Goal: Find contact information: Find contact information

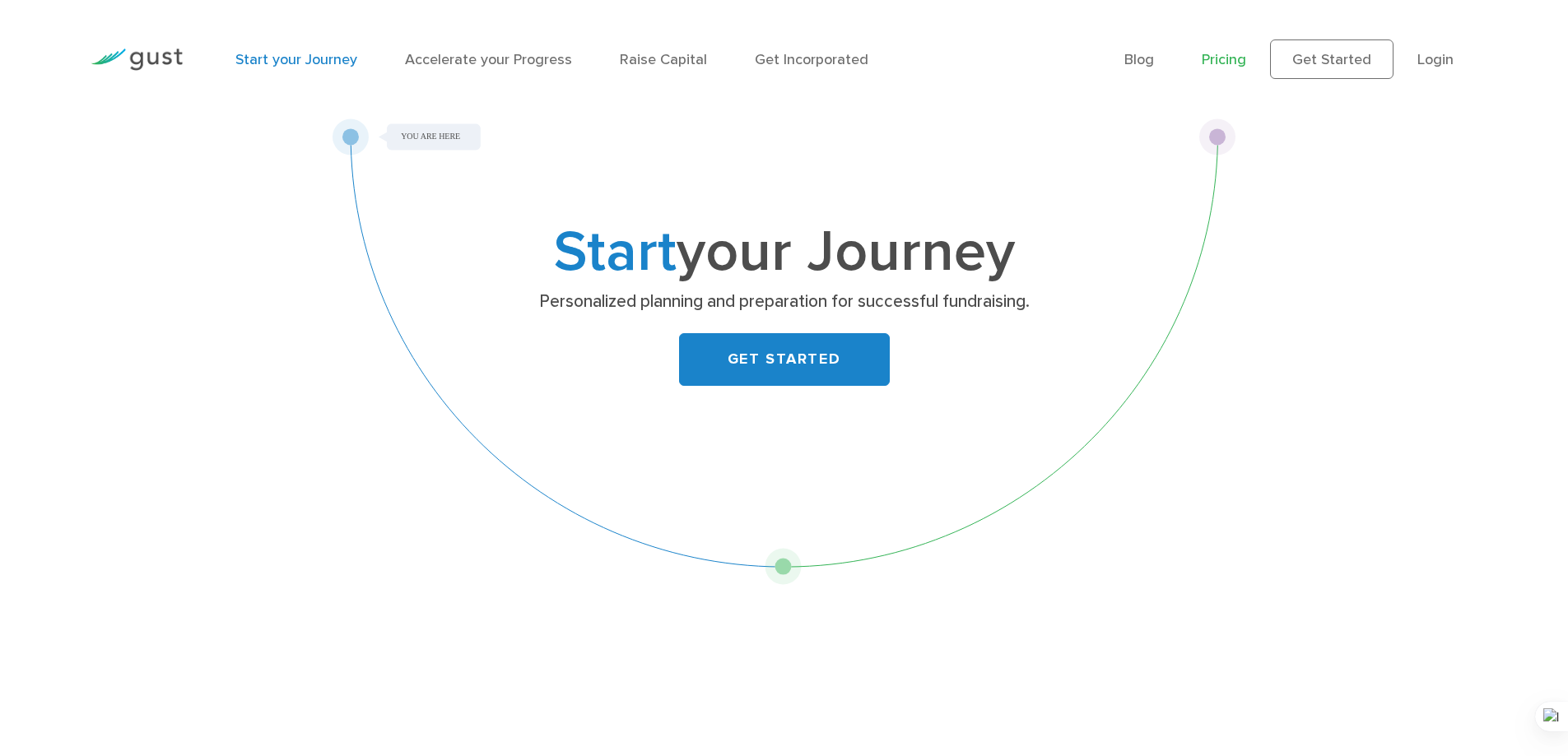
click at [1206, 55] on link "Pricing" at bounding box center [1224, 59] width 45 height 17
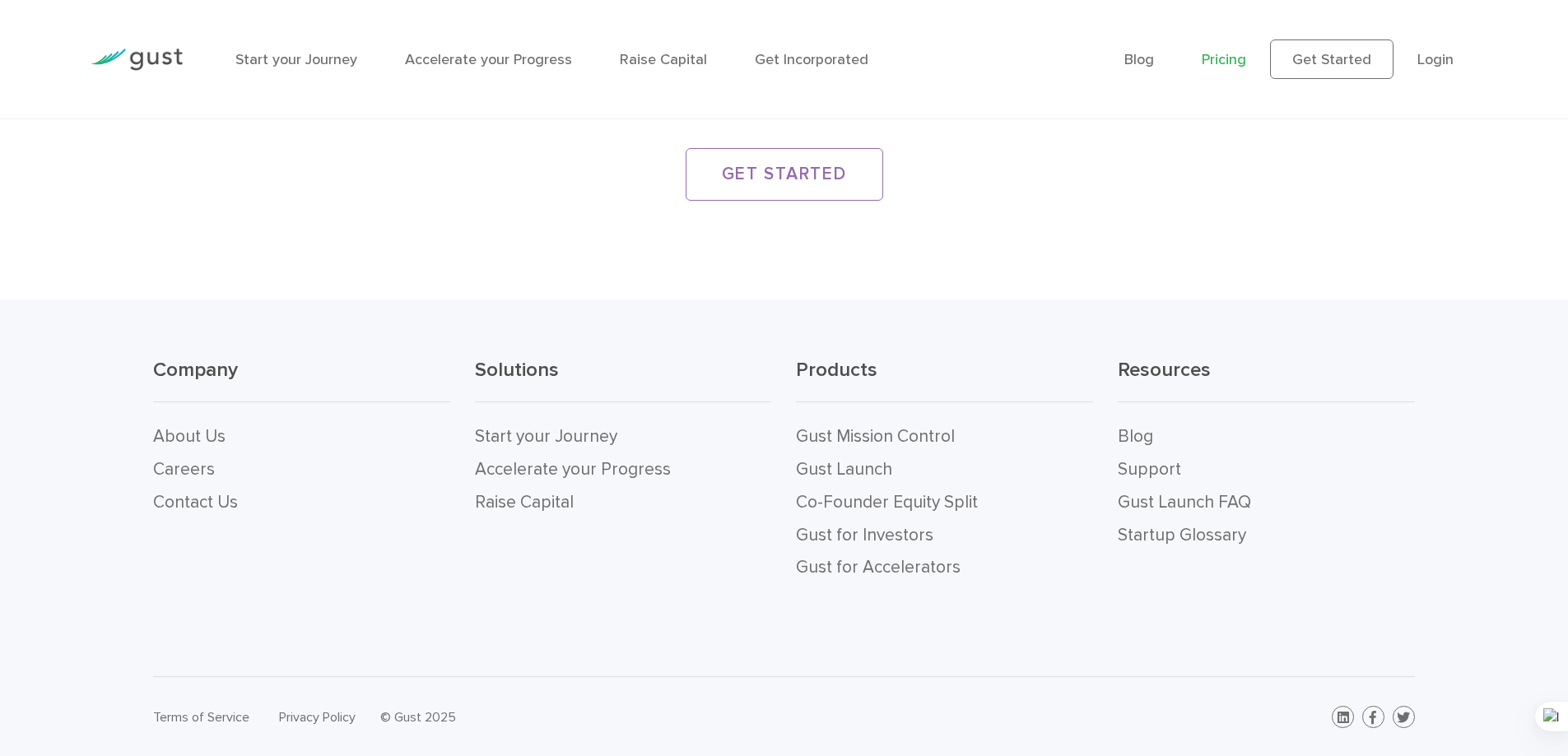
scroll to position [3230, 0]
click at [207, 500] on link "Contact Us" at bounding box center [195, 501] width 85 height 21
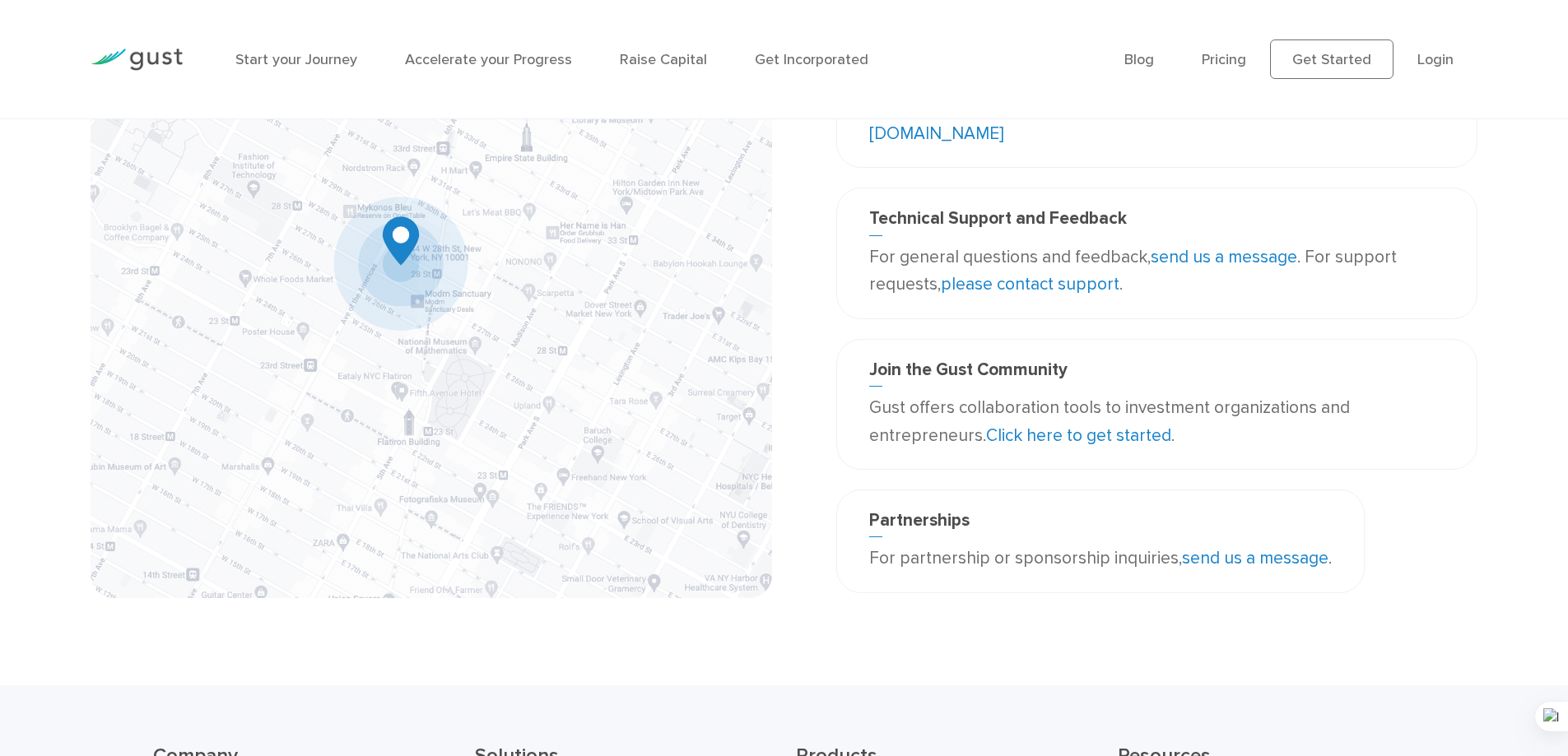
scroll to position [247, 0]
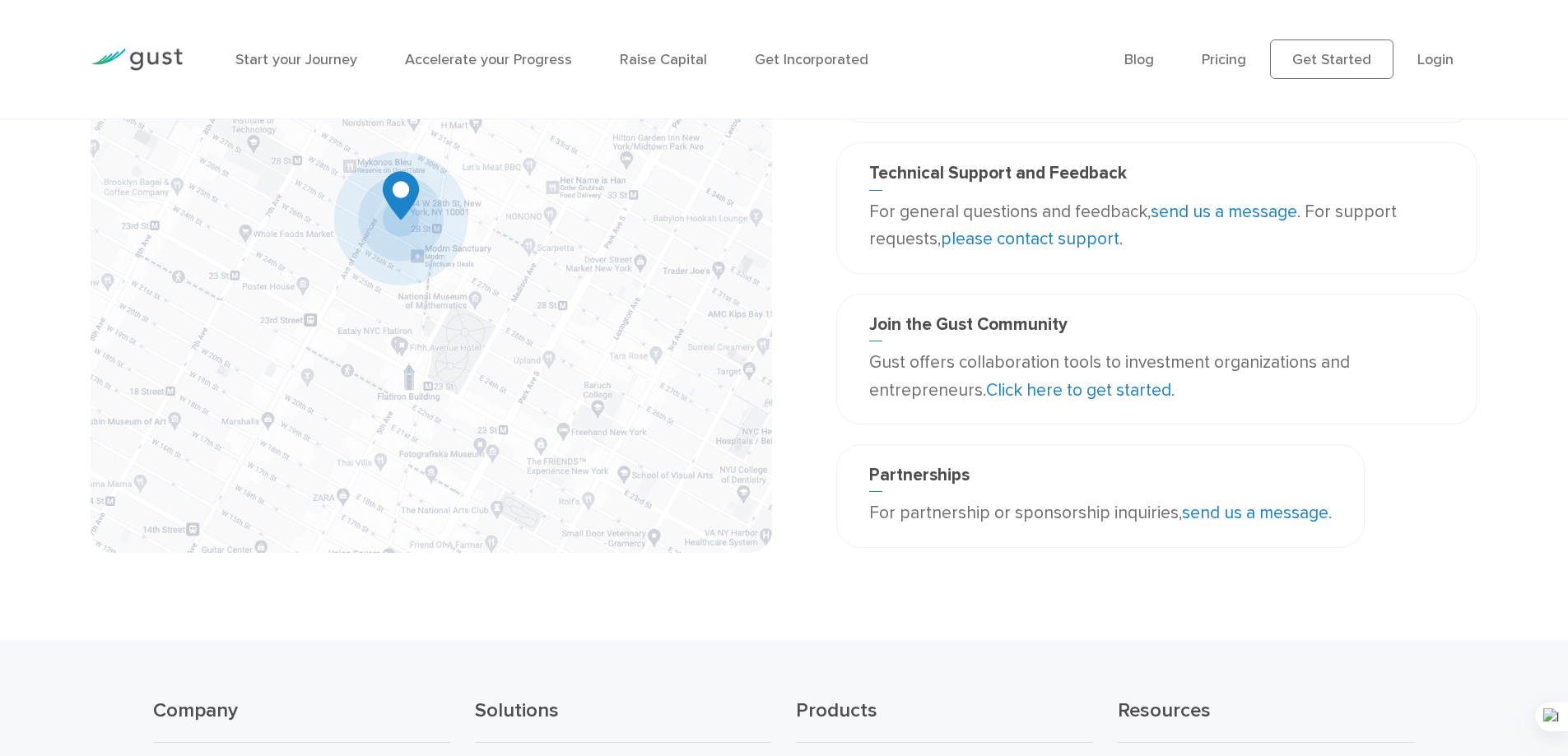
click at [1190, 513] on link "send us a message" at bounding box center [1255, 513] width 147 height 21
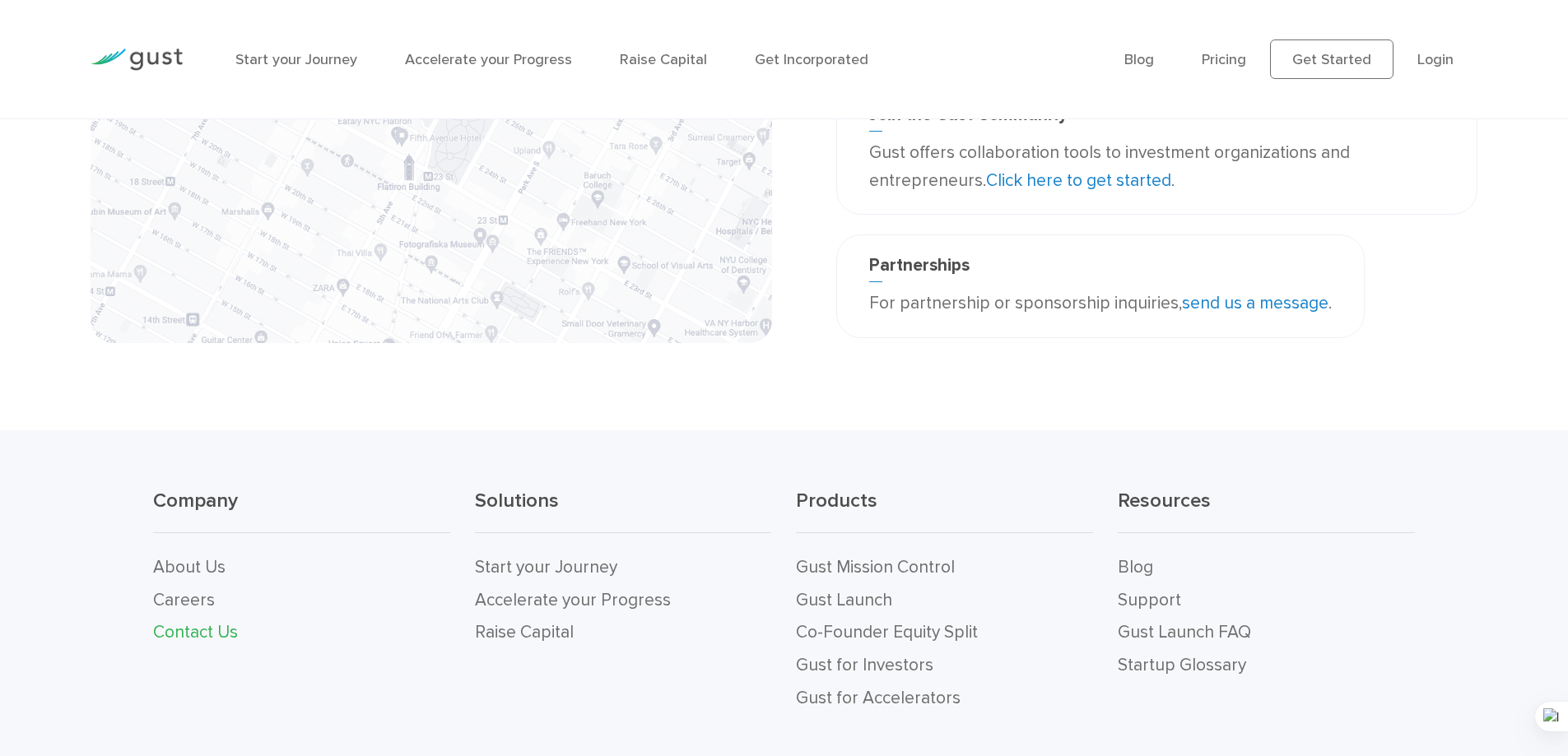
scroll to position [588, 0]
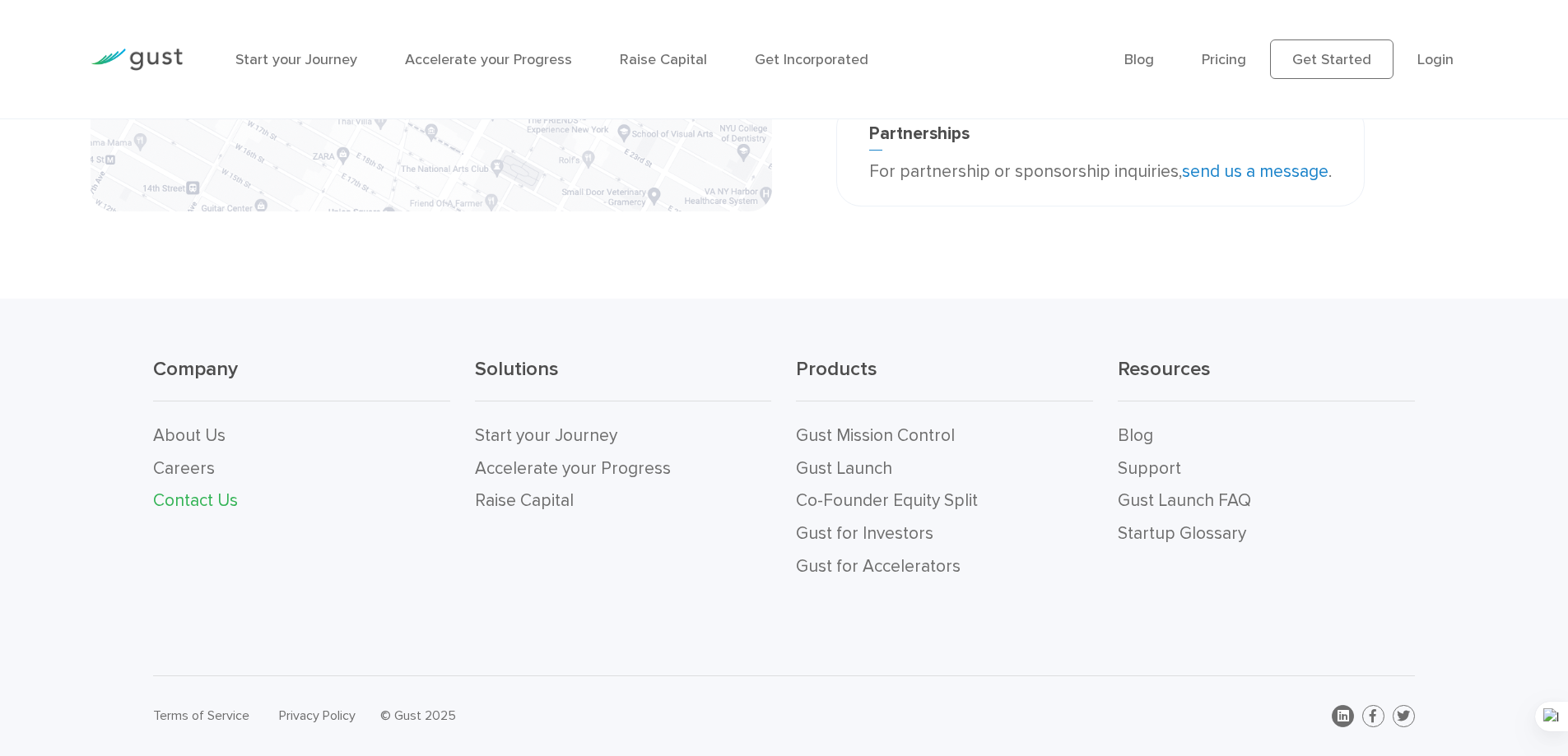
click at [1345, 710] on icon at bounding box center [1343, 716] width 12 height 13
click at [1374, 714] on icon at bounding box center [1372, 716] width 6 height 13
